Goal: Task Accomplishment & Management: Complete application form

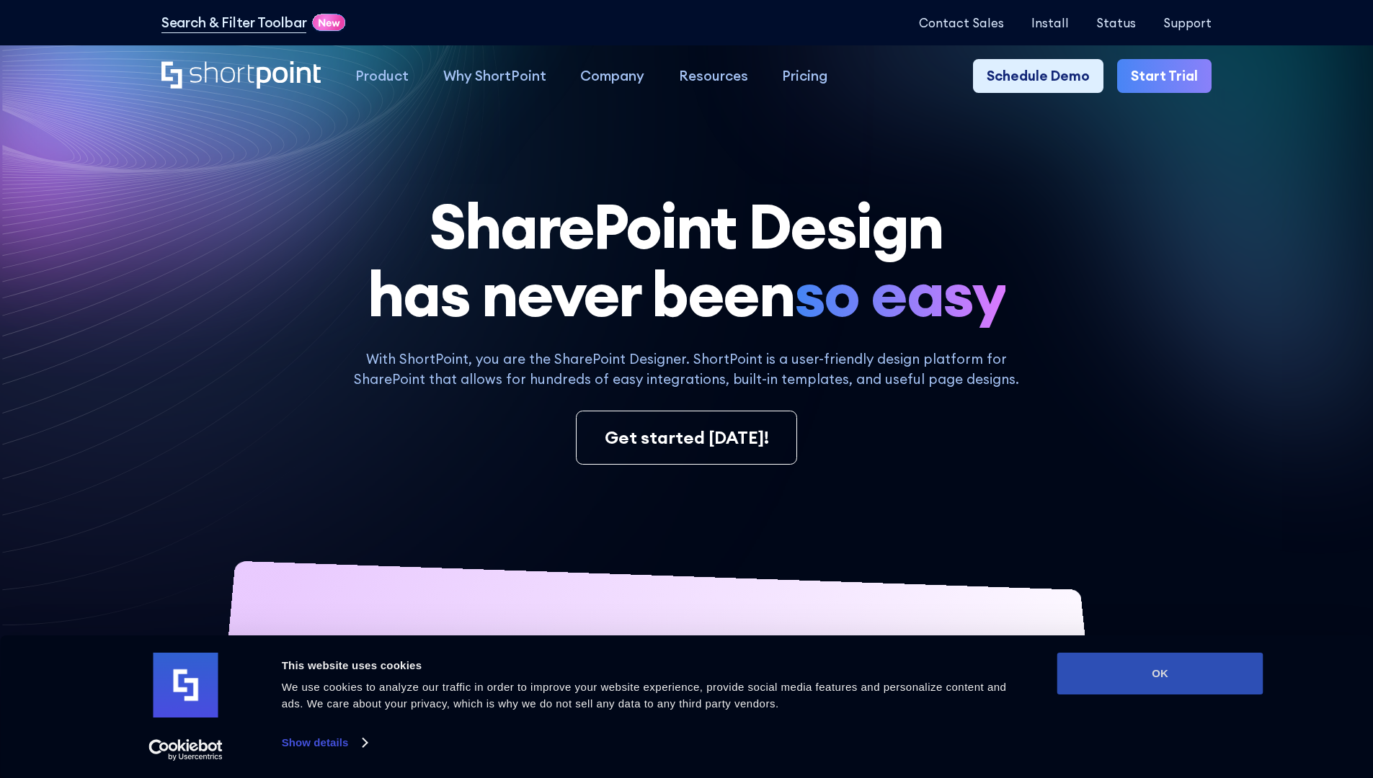
click at [1159, 674] on button "OK" at bounding box center [1160, 674] width 206 height 42
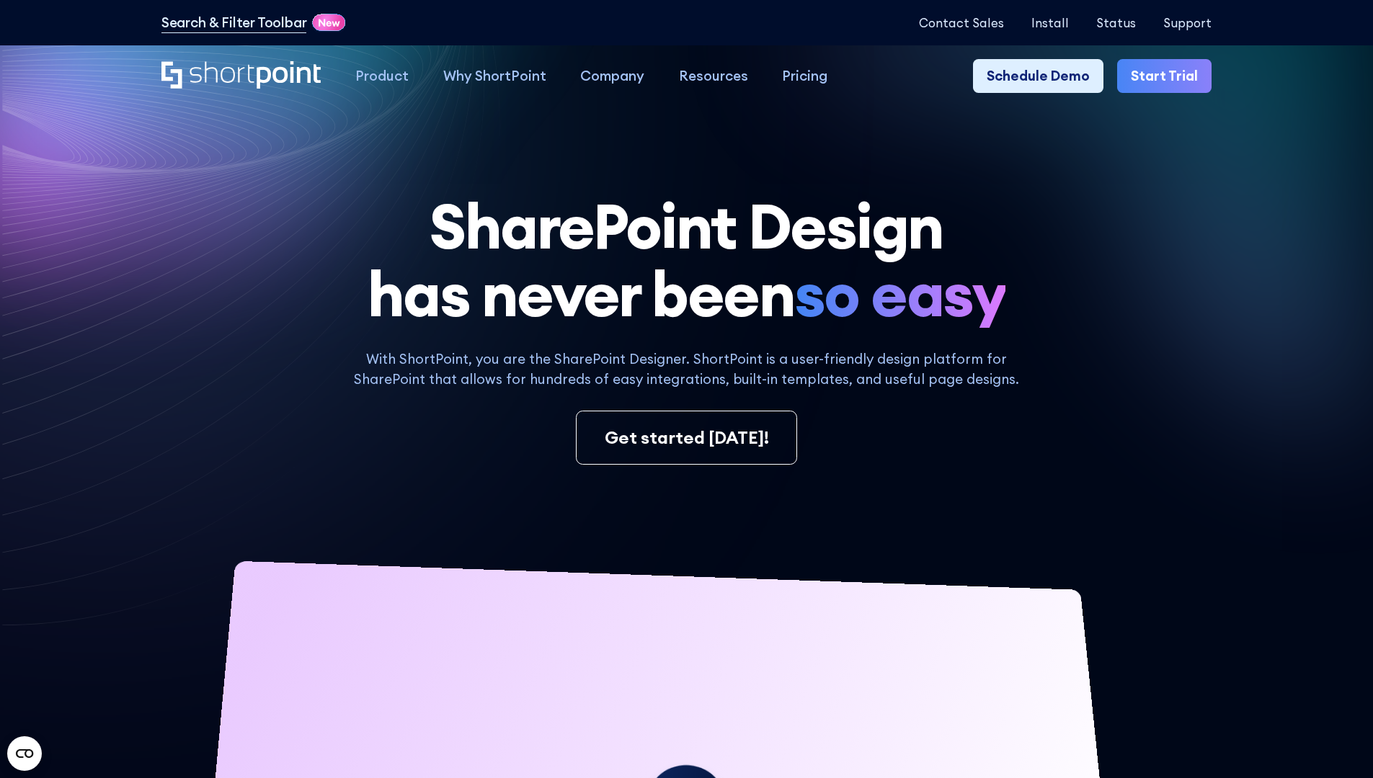
click at [1169, 76] on link "Start Trial" at bounding box center [1164, 76] width 94 height 35
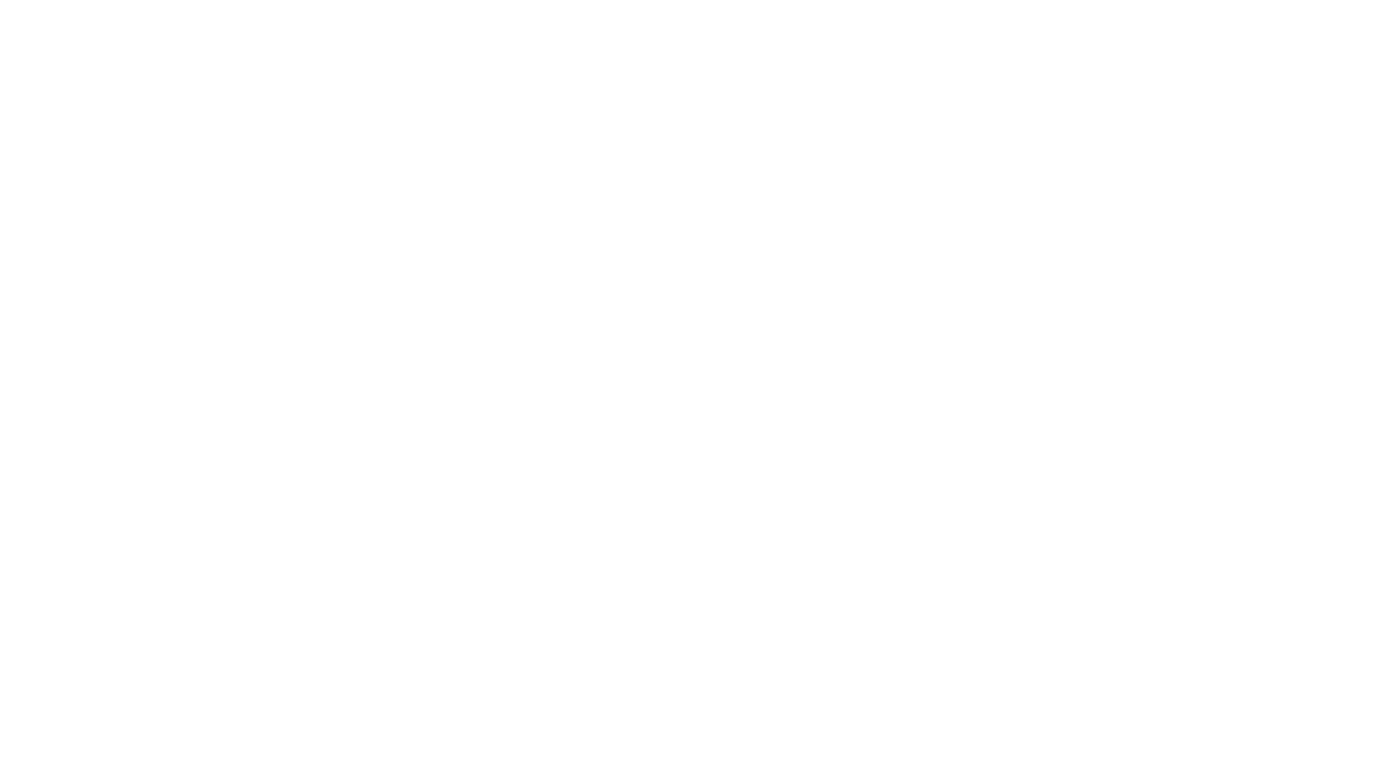
type input "Archebald"
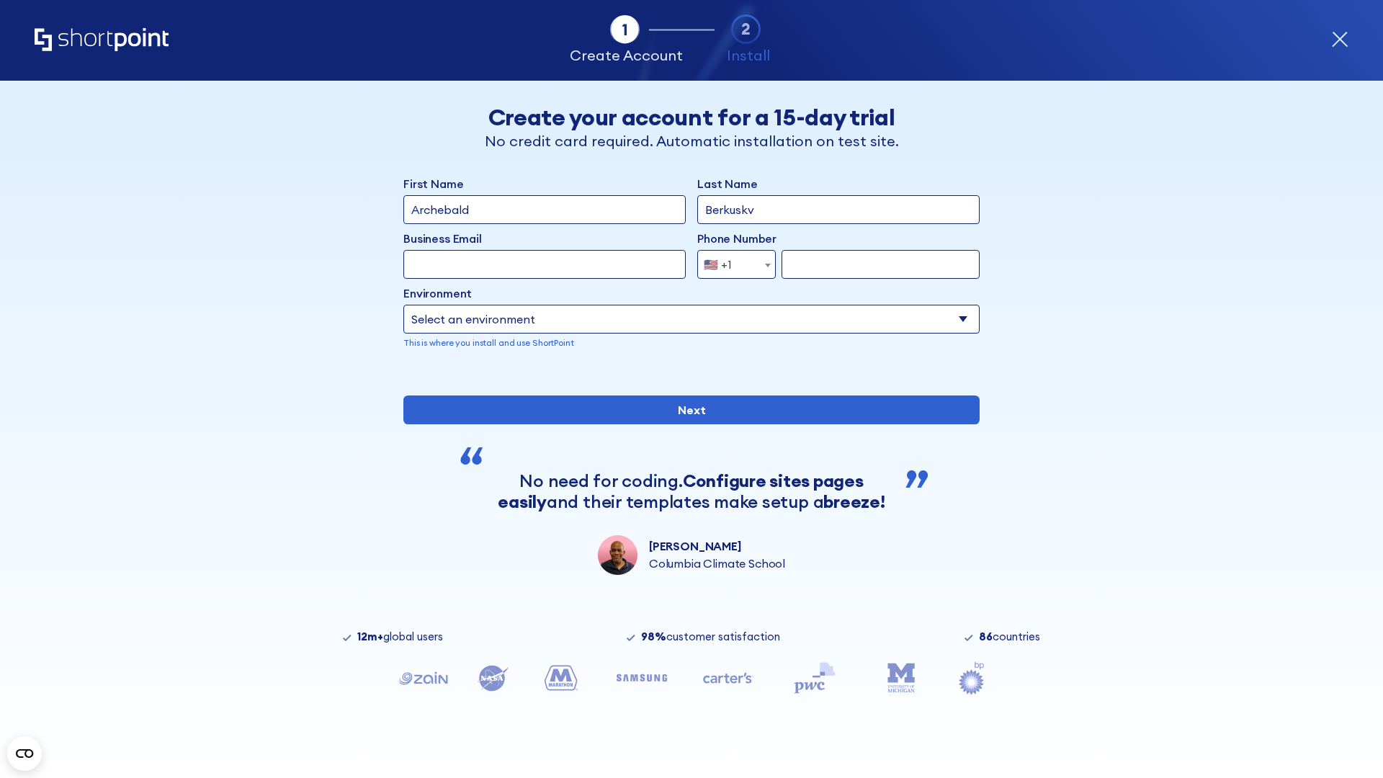
type input "Berkuskv"
type input "2125556789"
select select "Microsoft 365"
type input "2125556789"
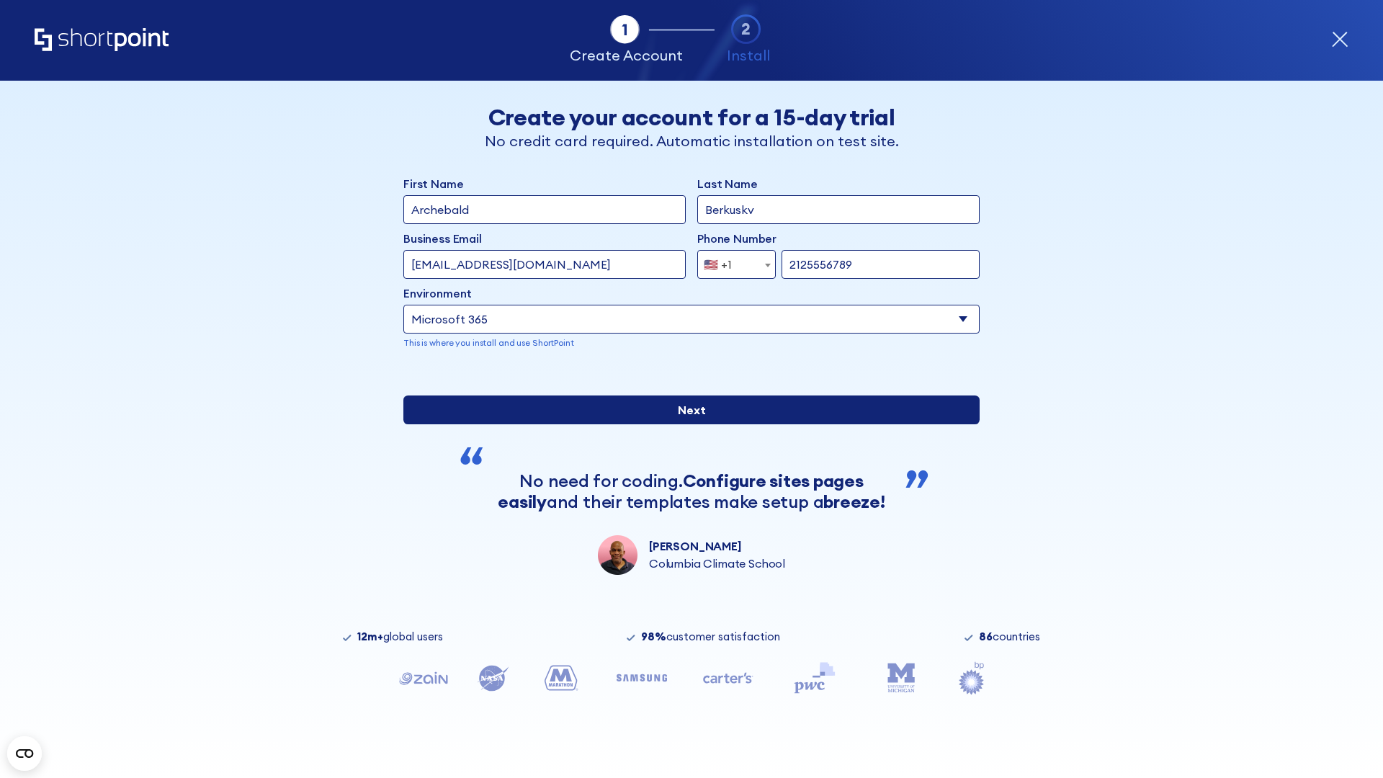
scroll to position [4, 0]
click at [686, 424] on input "Next" at bounding box center [692, 410] width 576 height 29
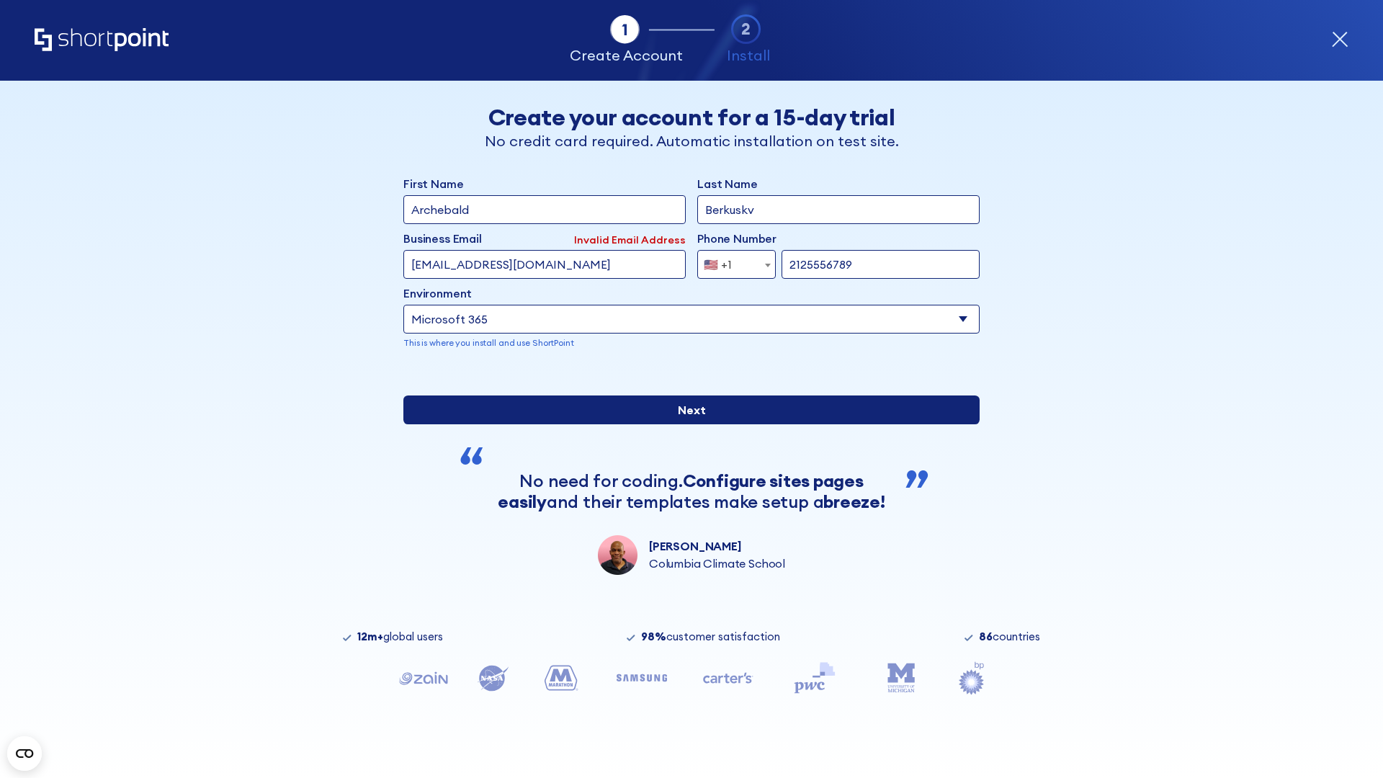
click at [686, 424] on input "Next" at bounding box center [692, 410] width 576 height 29
type input "[EMAIL_ADDRESS][DOMAIN_NAME]"
click at [686, 424] on input "Next" at bounding box center [692, 410] width 576 height 29
